Goal: Information Seeking & Learning: Learn about a topic

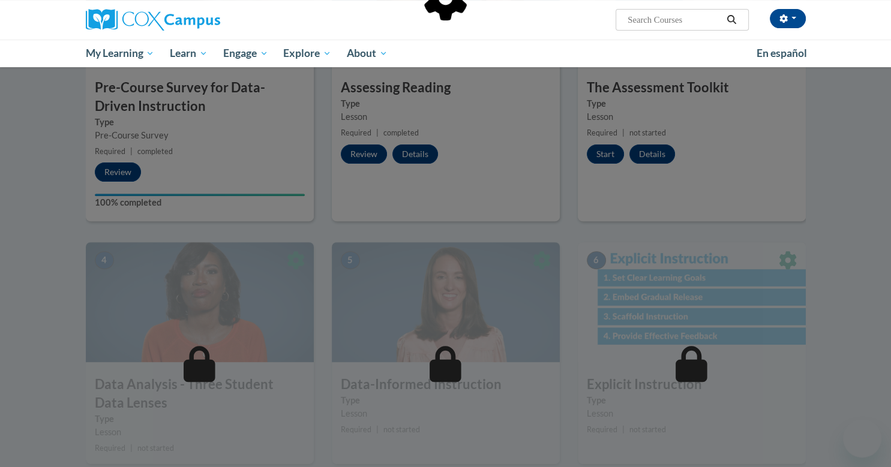
scroll to position [368, 0]
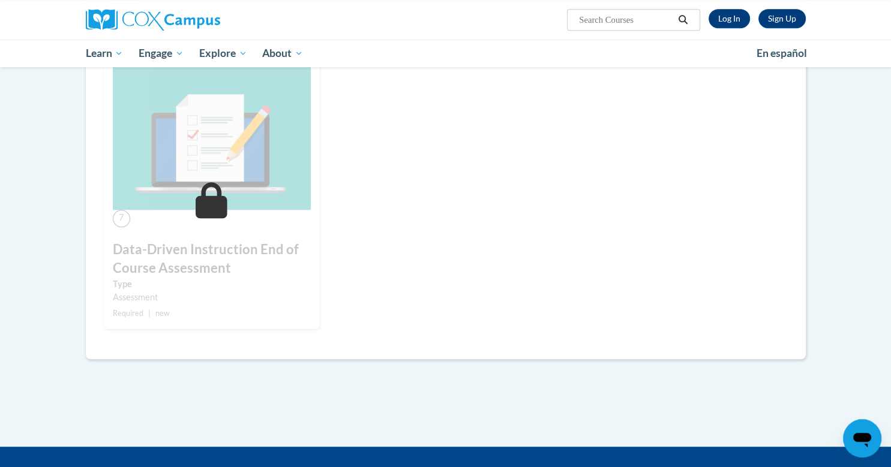
scroll to position [778, 0]
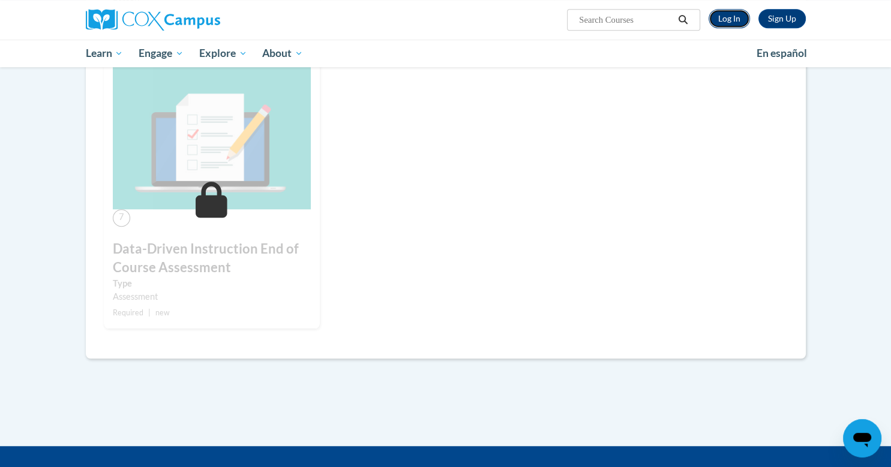
click at [728, 26] on link "Log In" at bounding box center [729, 18] width 41 height 19
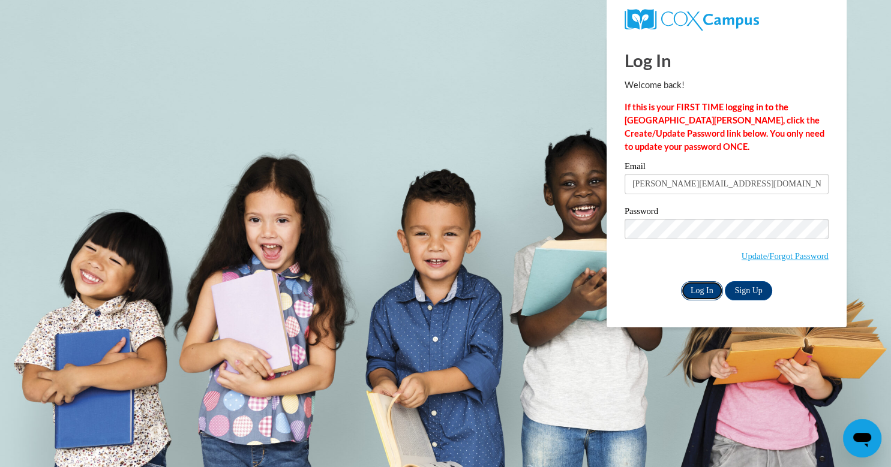
click at [702, 287] on input "Log In" at bounding box center [702, 290] width 42 height 19
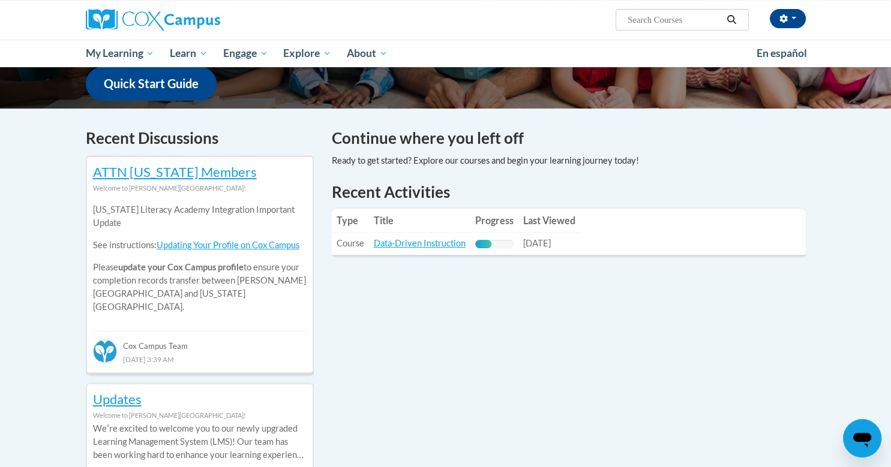
scroll to position [313, 0]
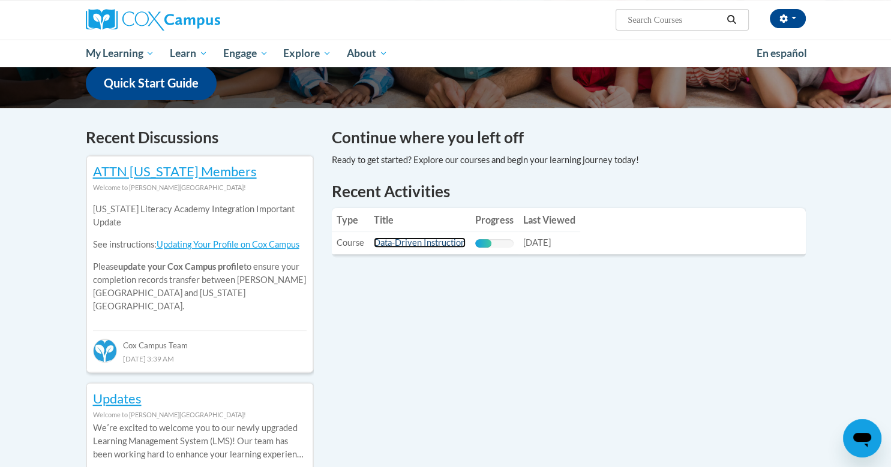
click at [434, 247] on link "Data-Driven Instruction" at bounding box center [420, 243] width 92 height 10
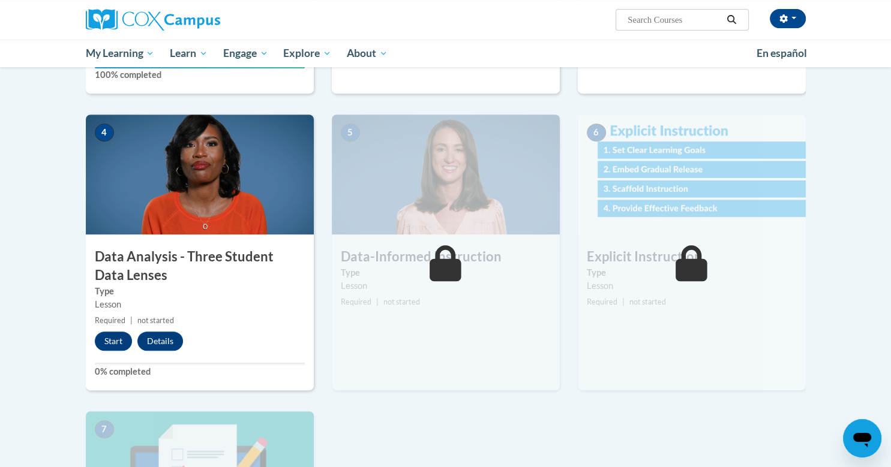
scroll to position [497, 0]
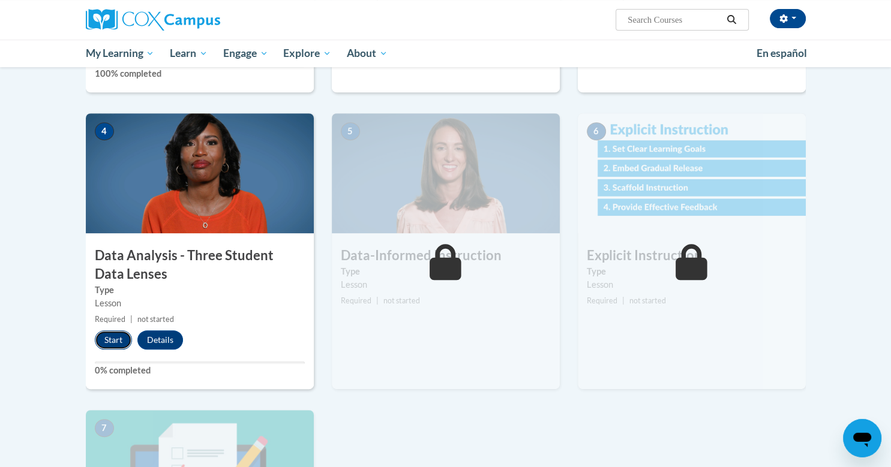
click at [118, 345] on button "Start" at bounding box center [113, 340] width 37 height 19
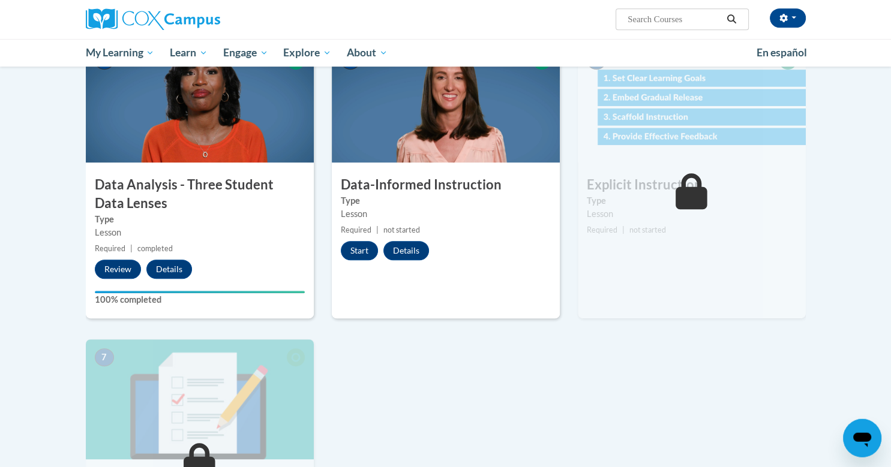
scroll to position [560, 0]
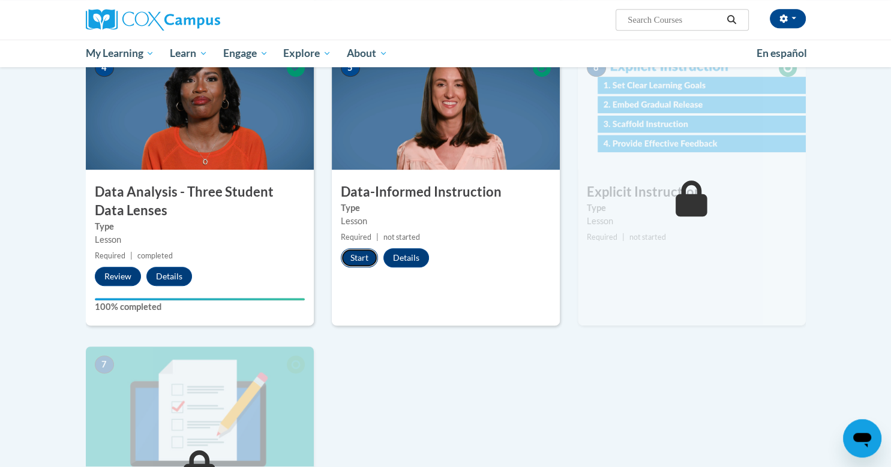
click at [366, 255] on button "Start" at bounding box center [359, 257] width 37 height 19
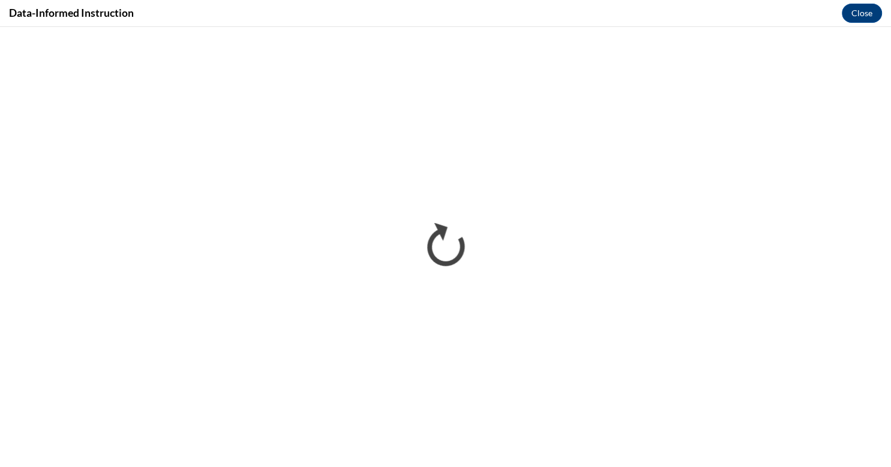
scroll to position [0, 0]
